Goal: Information Seeking & Learning: Learn about a topic

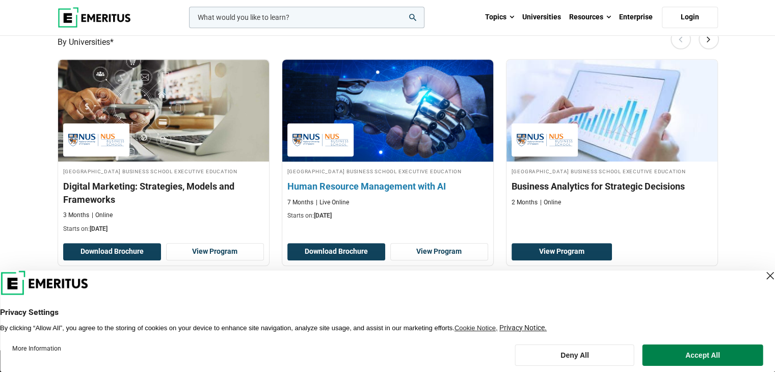
scroll to position [662, 0]
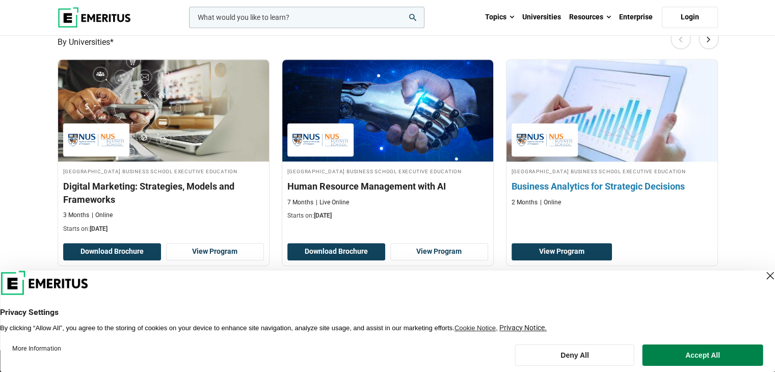
click at [579, 152] on img at bounding box center [612, 111] width 232 height 112
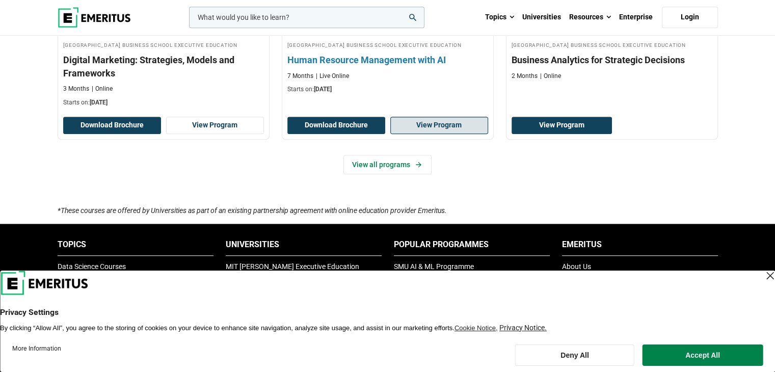
scroll to position [764, 0]
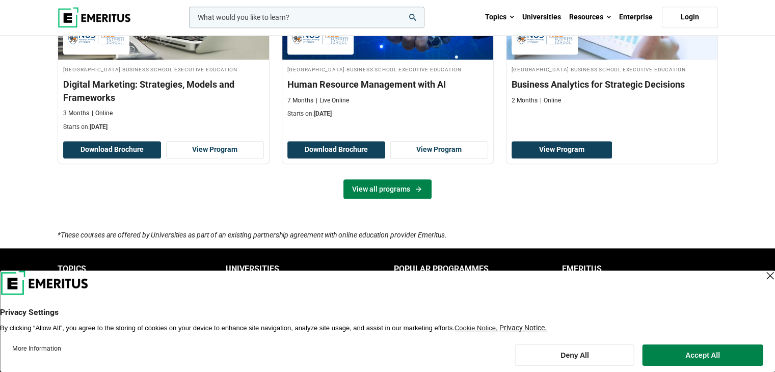
click at [401, 199] on link "View all programs" at bounding box center [387, 188] width 88 height 19
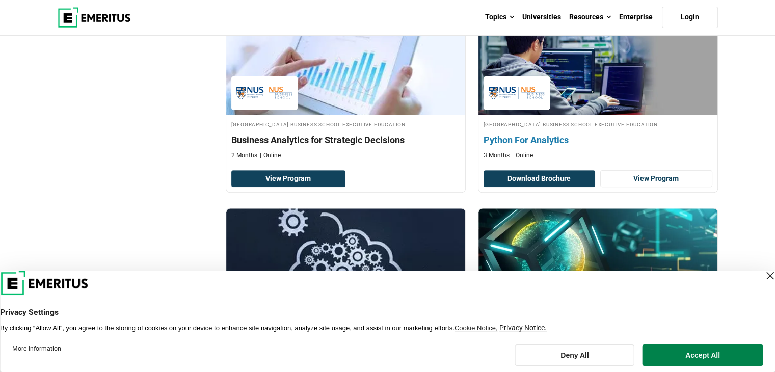
scroll to position [306, 0]
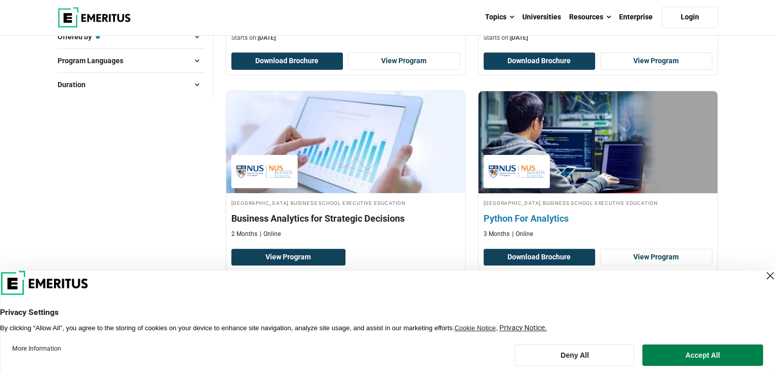
click at [618, 145] on img at bounding box center [597, 142] width 263 height 112
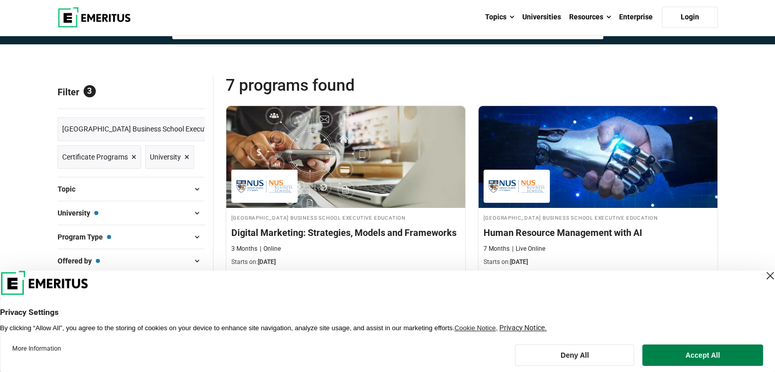
scroll to position [0, 0]
